Goal: Navigation & Orientation: Go to known website

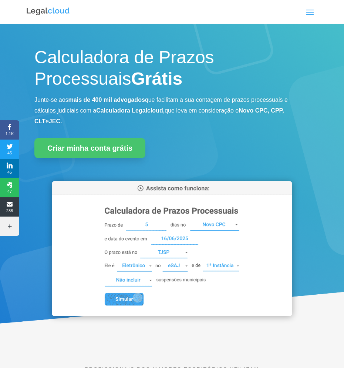
click at [315, 11] on span at bounding box center [310, 12] width 12 height 12
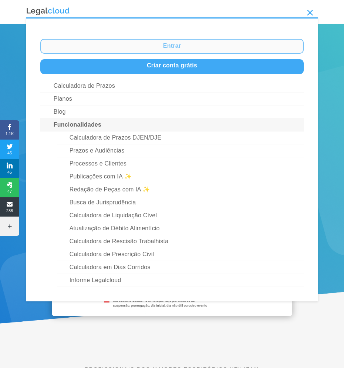
click at [196, 46] on link "Entrar" at bounding box center [171, 46] width 263 height 15
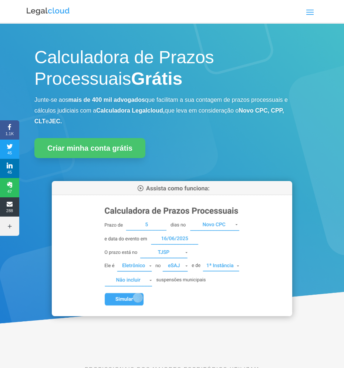
click at [314, 16] on span at bounding box center [310, 12] width 12 height 12
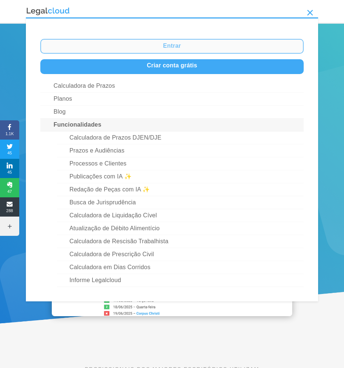
click at [196, 48] on link "Entrar" at bounding box center [171, 46] width 263 height 15
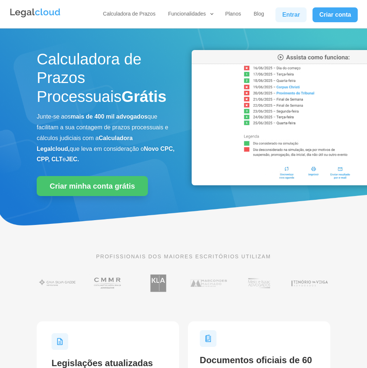
click at [278, 14] on link "Entrar" at bounding box center [290, 14] width 31 height 15
